Goal: Information Seeking & Learning: Learn about a topic

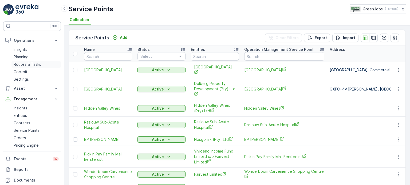
drag, startPoint x: 31, startPoint y: 66, endPoint x: 43, endPoint y: 65, distance: 12.0
click at [31, 66] on p "Routes & Tasks" at bounding box center [27, 64] width 27 height 5
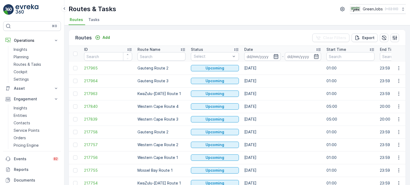
click at [274, 56] on icon "button" at bounding box center [275, 56] width 5 height 5
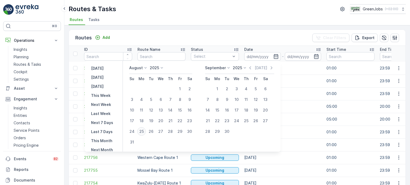
click at [144, 132] on div "25" at bounding box center [141, 132] width 9 height 9
type input "[DATE]"
click at [144, 132] on div "25" at bounding box center [141, 132] width 9 height 9
type input "[DATE]"
click at [144, 132] on div "25" at bounding box center [141, 132] width 9 height 9
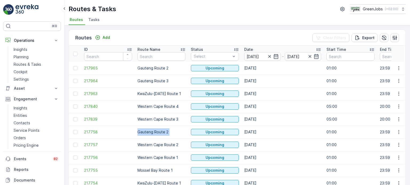
click at [145, 132] on td "Gauteng Route 2" at bounding box center [161, 132] width 53 height 13
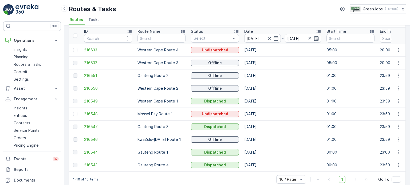
scroll to position [26, 0]
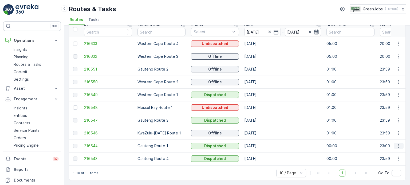
click at [399, 144] on icon "button" at bounding box center [398, 146] width 5 height 5
click at [380, 150] on span "See More Details" at bounding box center [386, 151] width 31 height 5
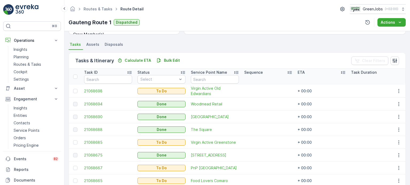
scroll to position [103, 0]
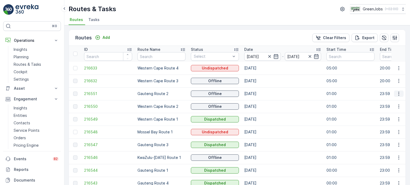
click at [398, 93] on icon "button" at bounding box center [398, 93] width 5 height 5
click at [389, 103] on span "See More Details" at bounding box center [386, 101] width 31 height 5
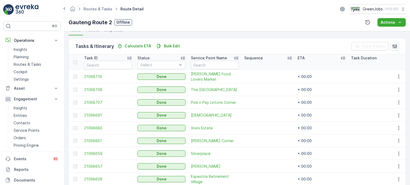
scroll to position [133, 0]
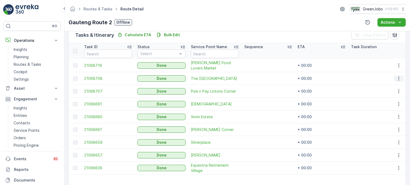
click at [398, 77] on icon "button" at bounding box center [398, 79] width 1 height 4
click at [390, 86] on span "See More Details" at bounding box center [392, 86] width 31 height 5
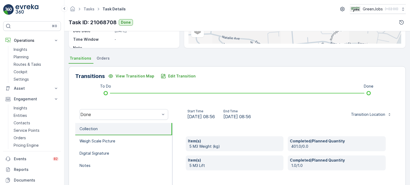
scroll to position [107, 0]
